Goal: Information Seeking & Learning: Find specific fact

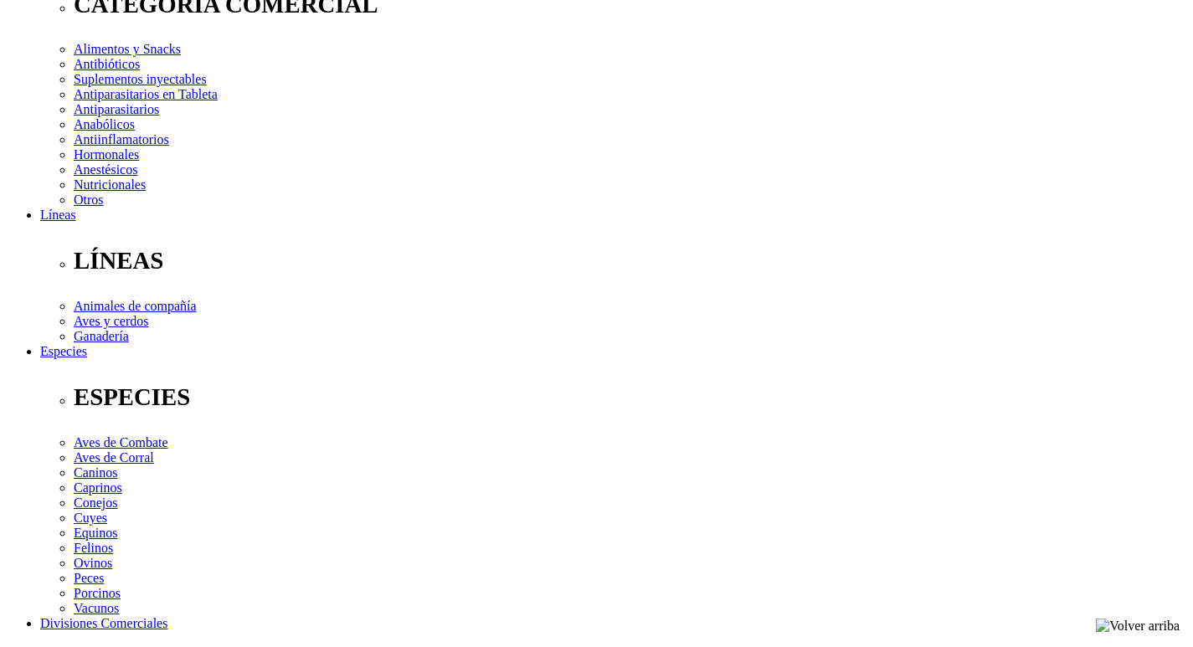
scroll to position [335, 0]
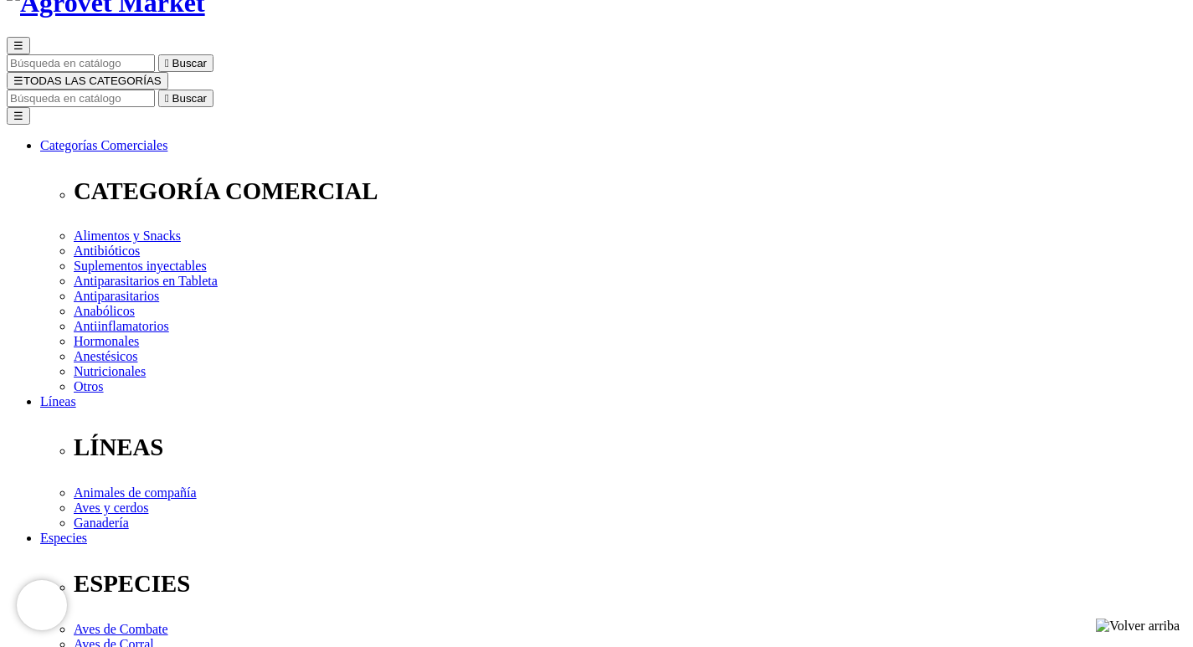
scroll to position [84, 0]
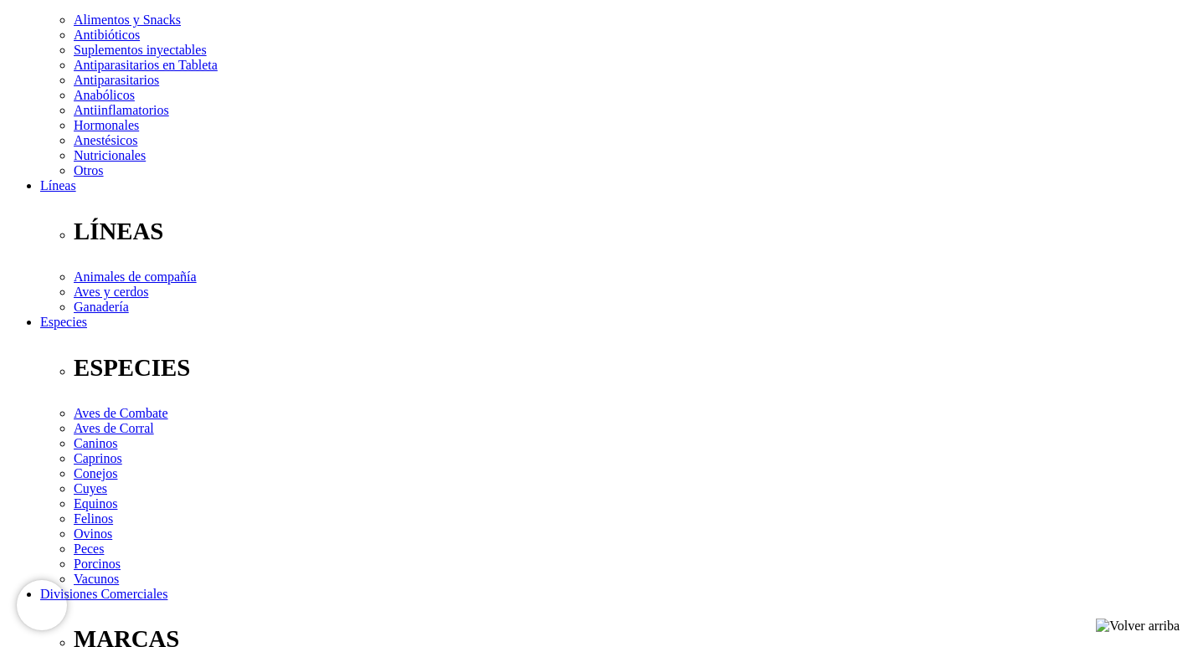
scroll to position [419, 0]
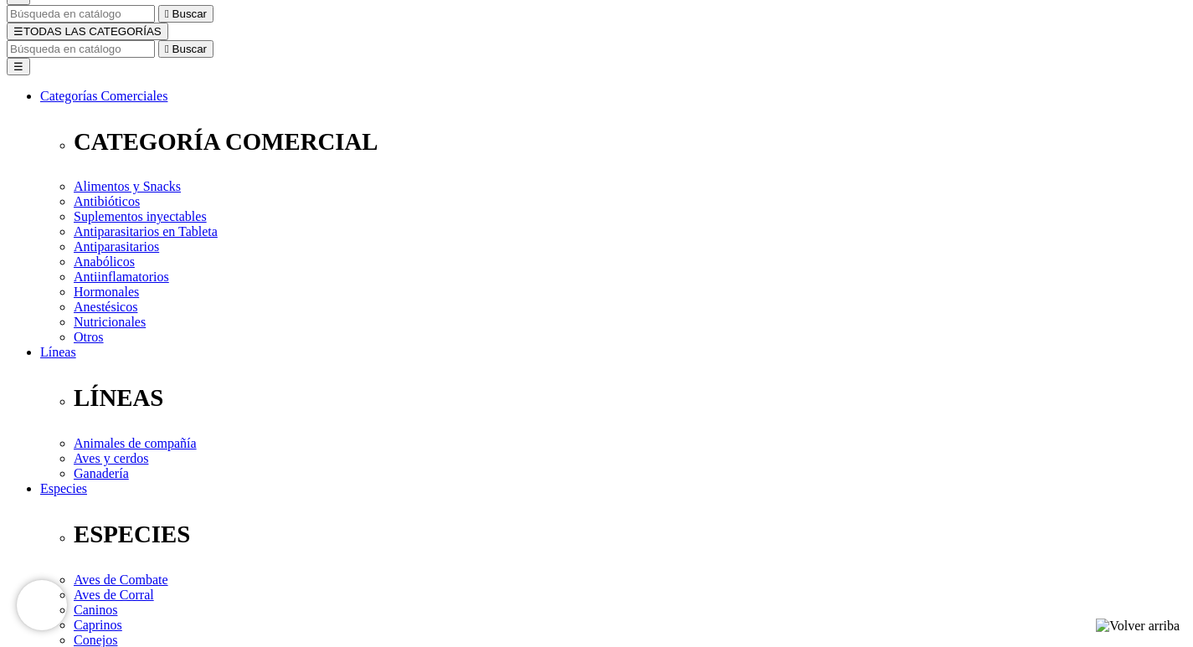
scroll to position [167, 0]
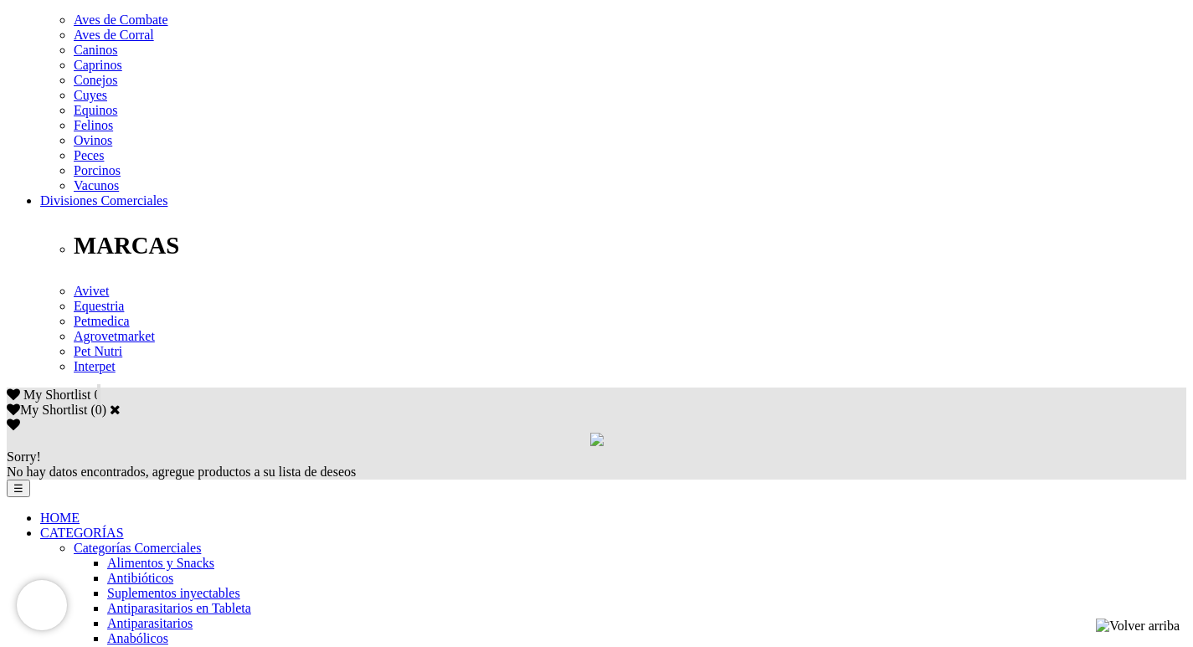
scroll to position [753, 0]
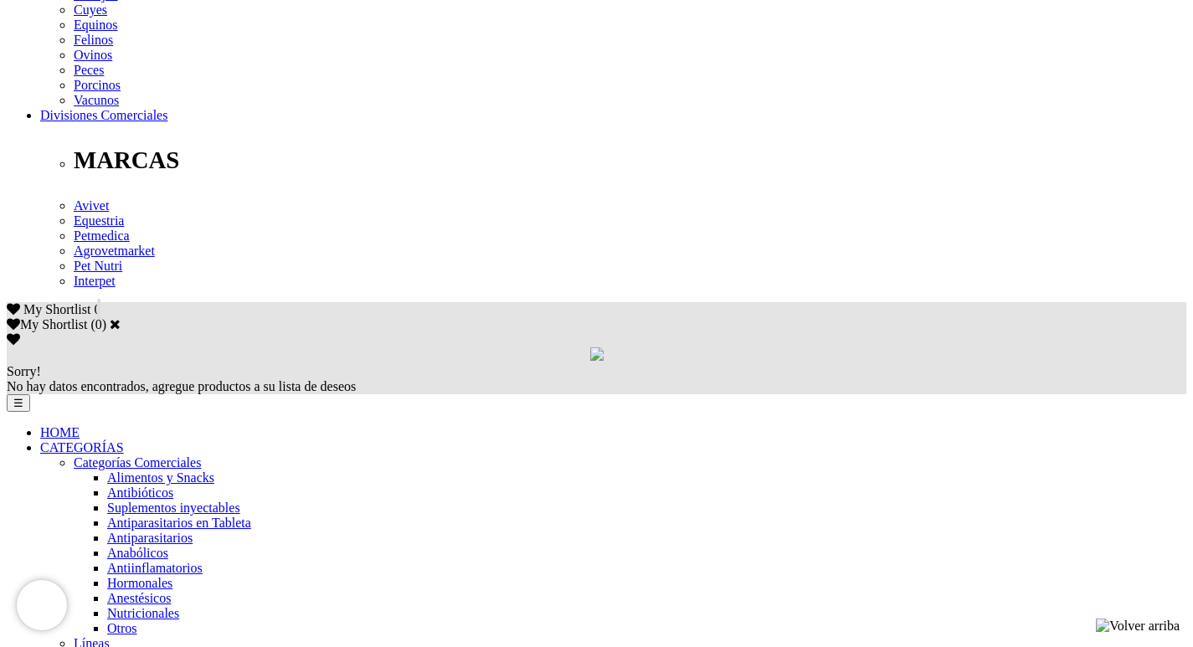
scroll to position [837, 0]
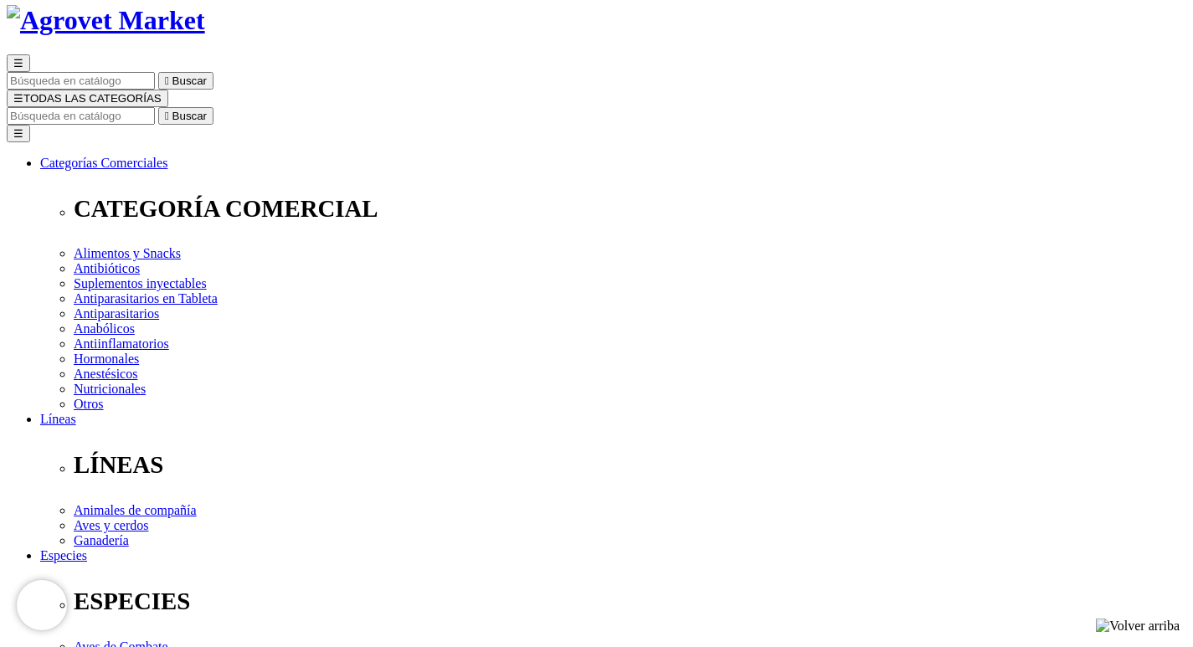
scroll to position [251, 0]
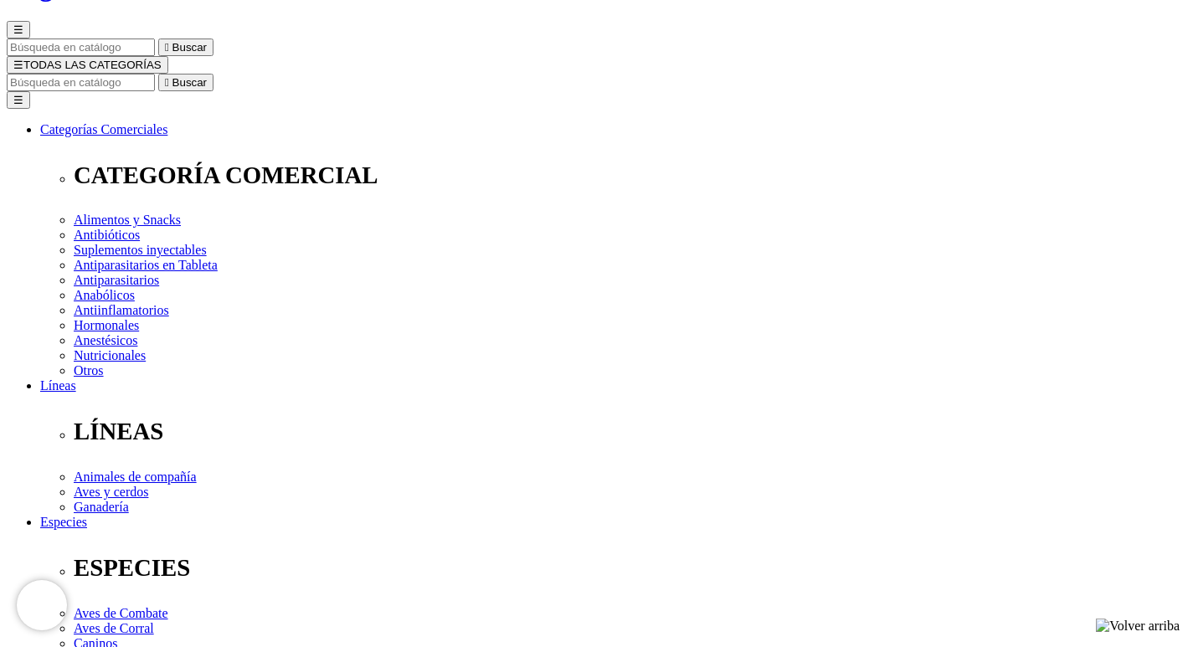
scroll to position [167, 0]
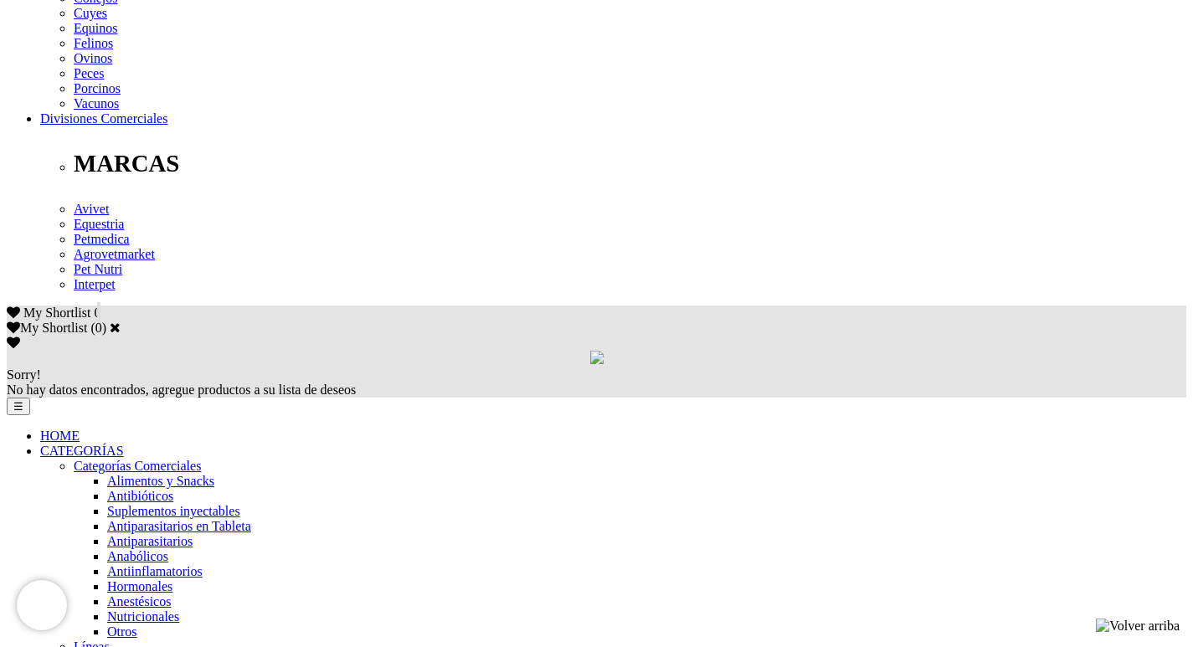
scroll to position [837, 0]
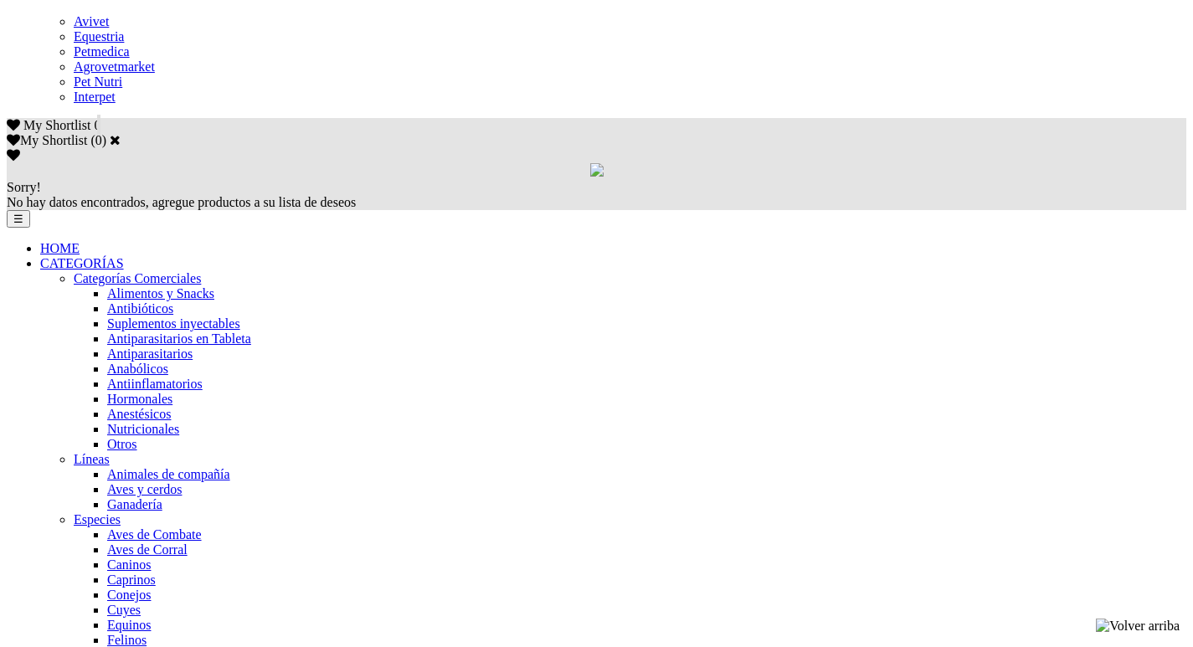
scroll to position [1088, 0]
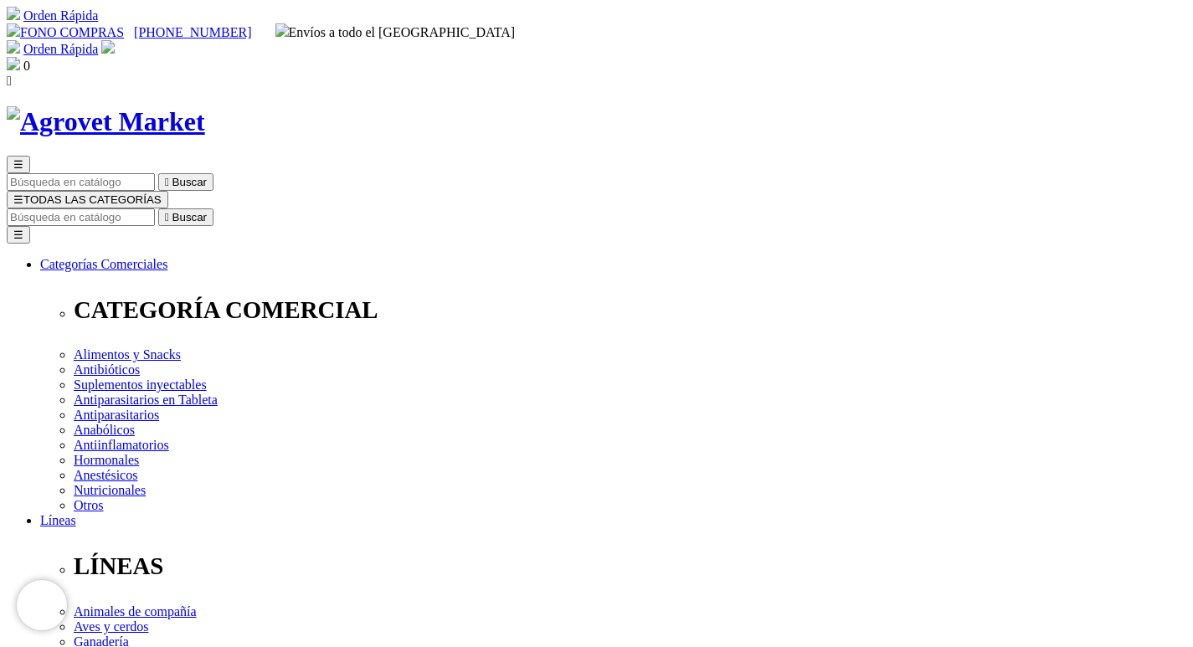
scroll to position [84, 0]
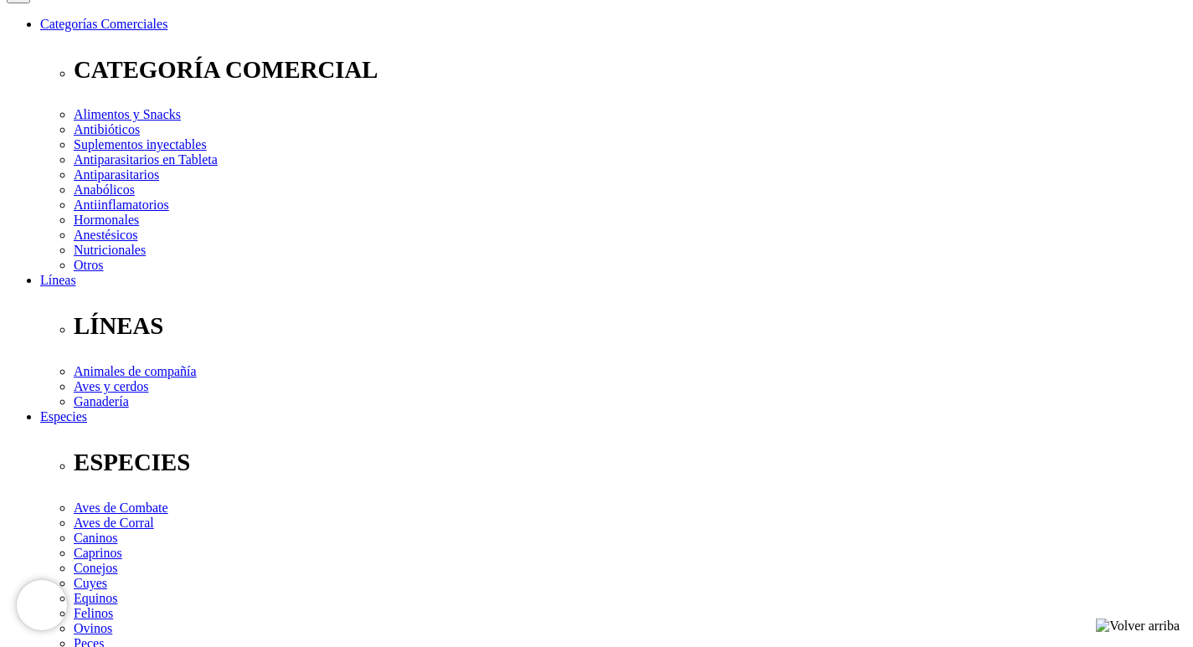
scroll to position [84, 0]
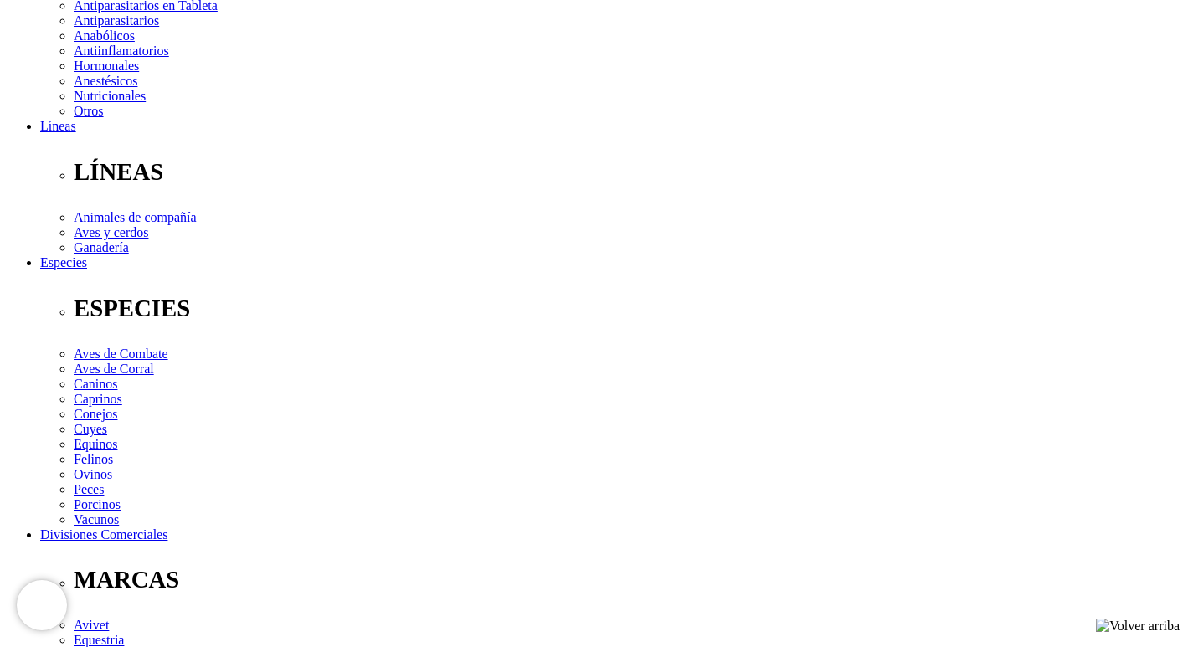
scroll to position [419, 0]
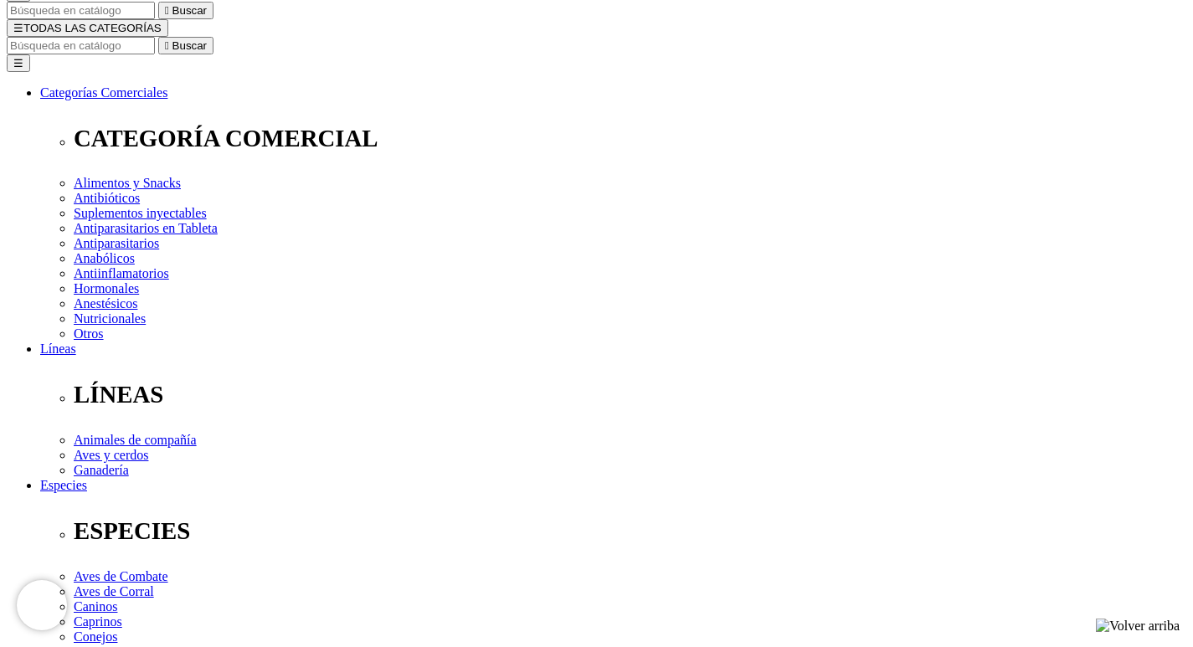
scroll to position [167, 0]
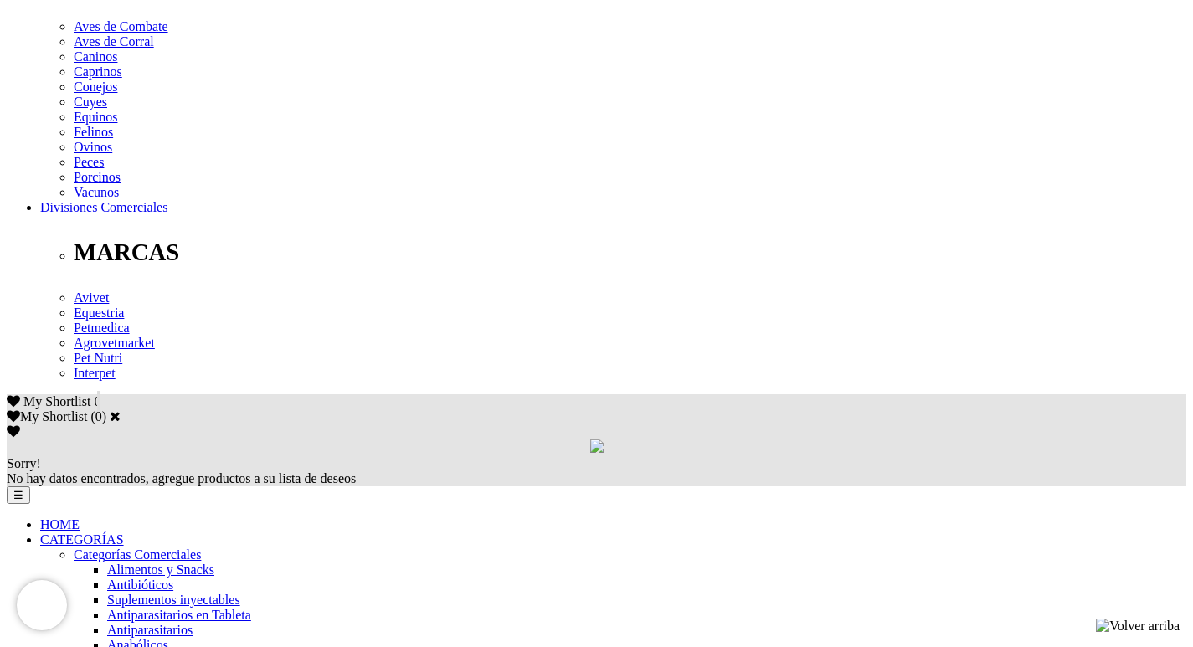
scroll to position [755, 0]
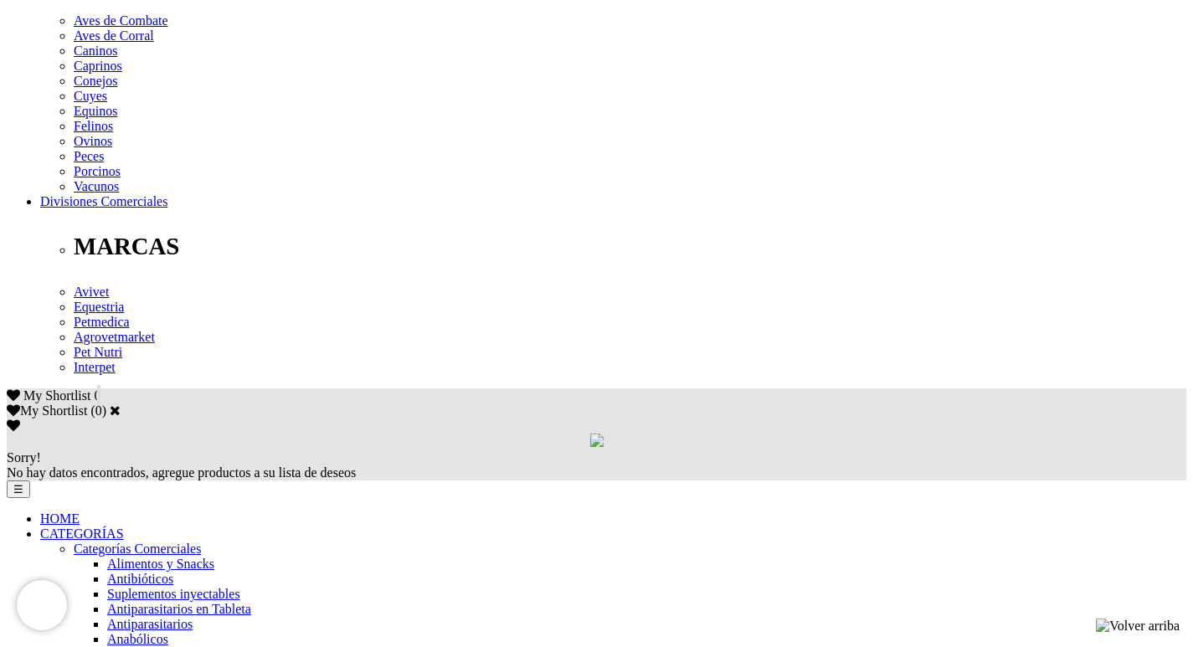
scroll to position [837, 0]
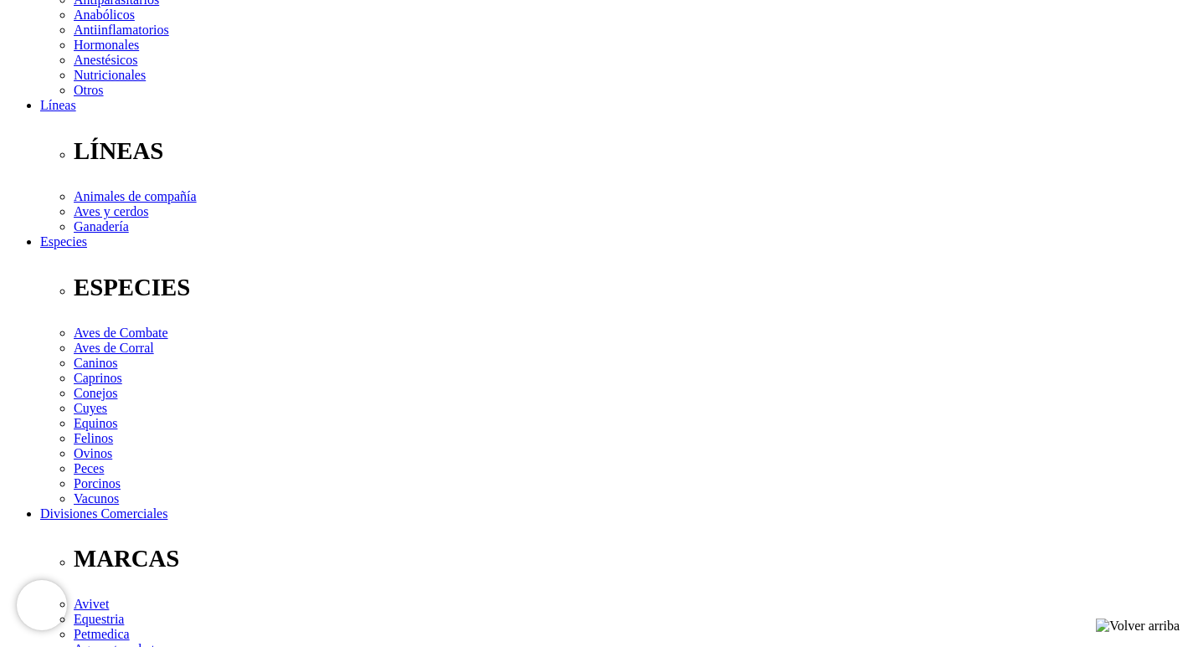
scroll to position [419, 0]
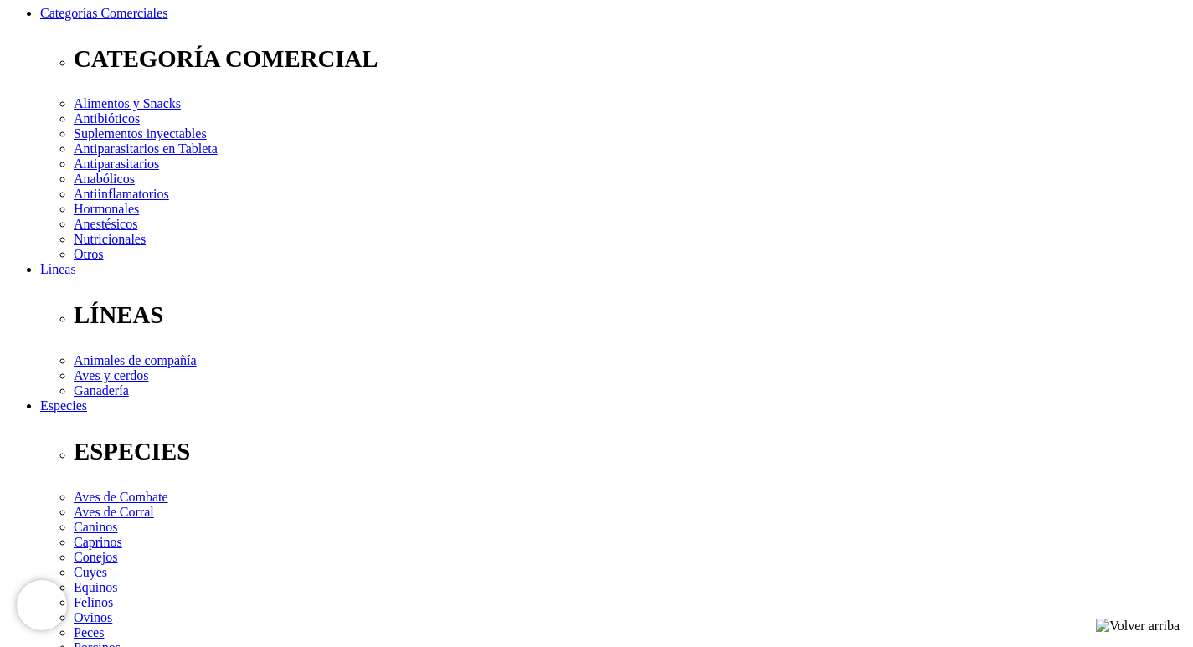
scroll to position [502, 0]
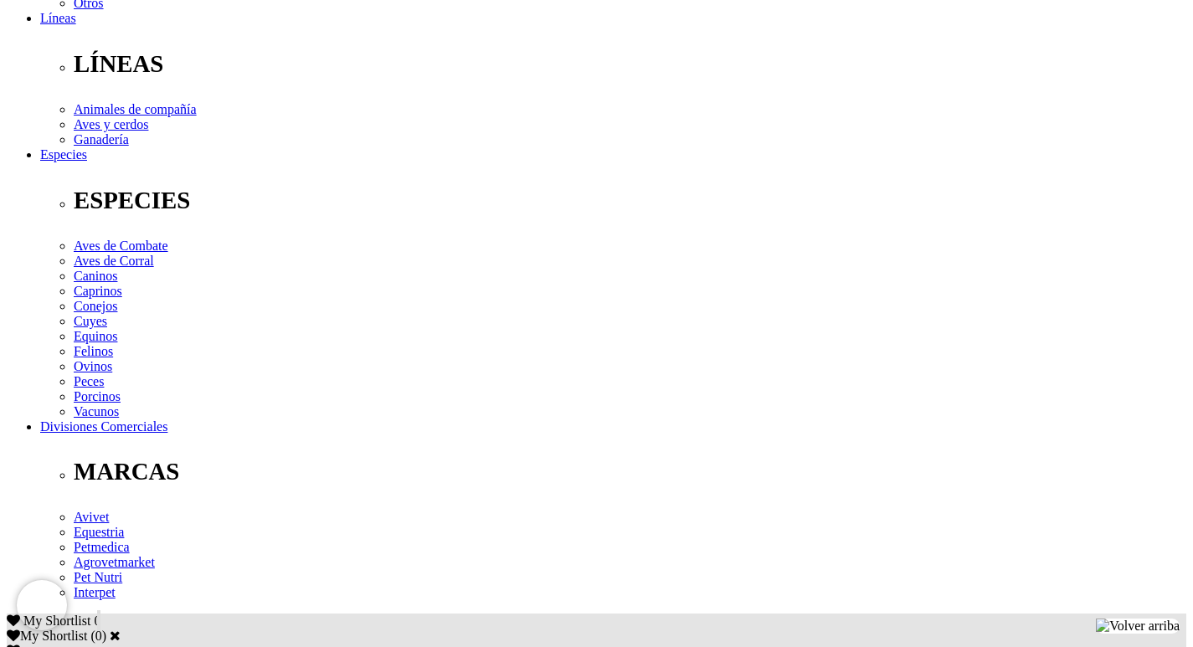
drag, startPoint x: 202, startPoint y: 360, endPoint x: 276, endPoint y: 357, distance: 74.5
copy p "[MEDICAL_DATA]"
